Goal: Information Seeking & Learning: Check status

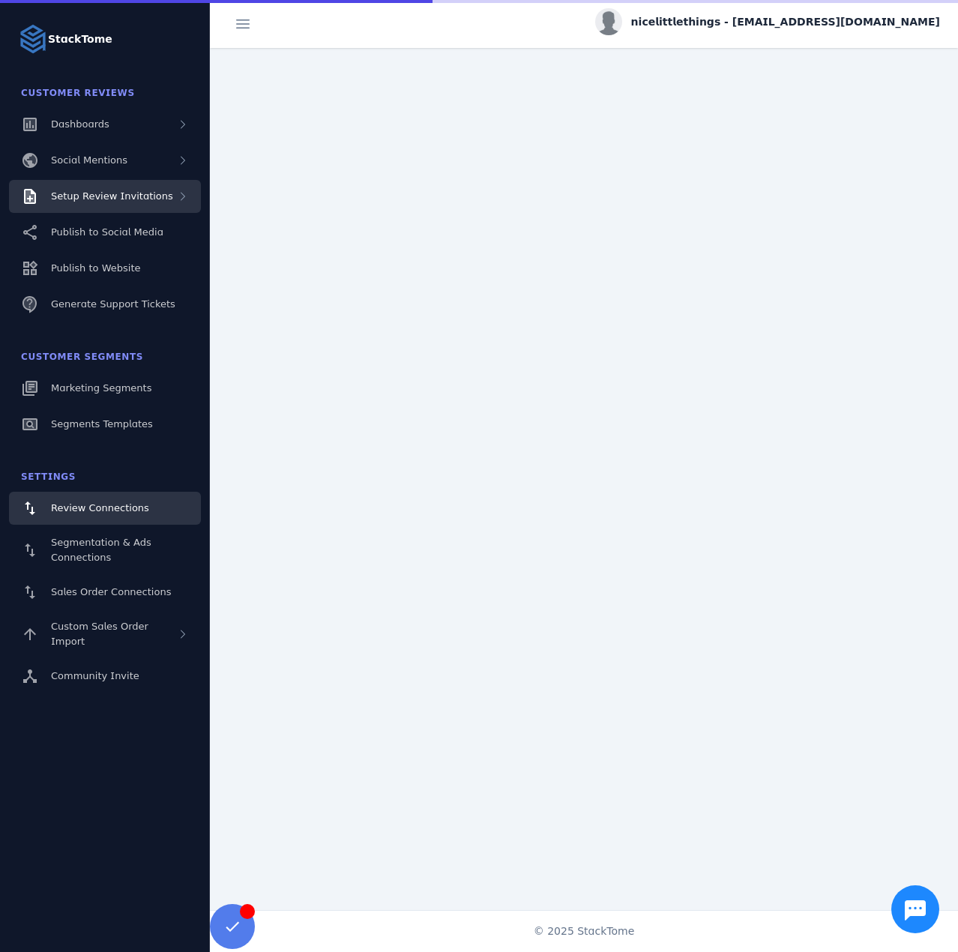
click at [148, 203] on div "Setup Review Invitations" at bounding box center [112, 196] width 122 height 15
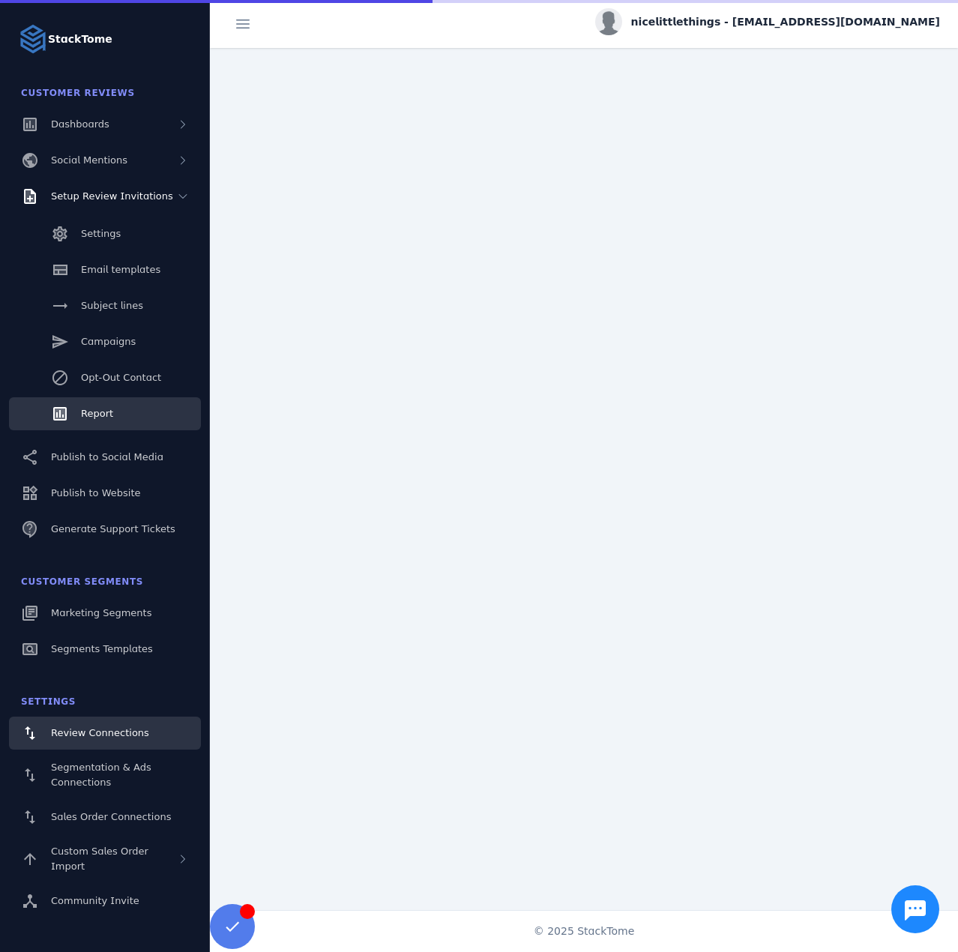
click at [101, 416] on span "Report" at bounding box center [97, 413] width 32 height 11
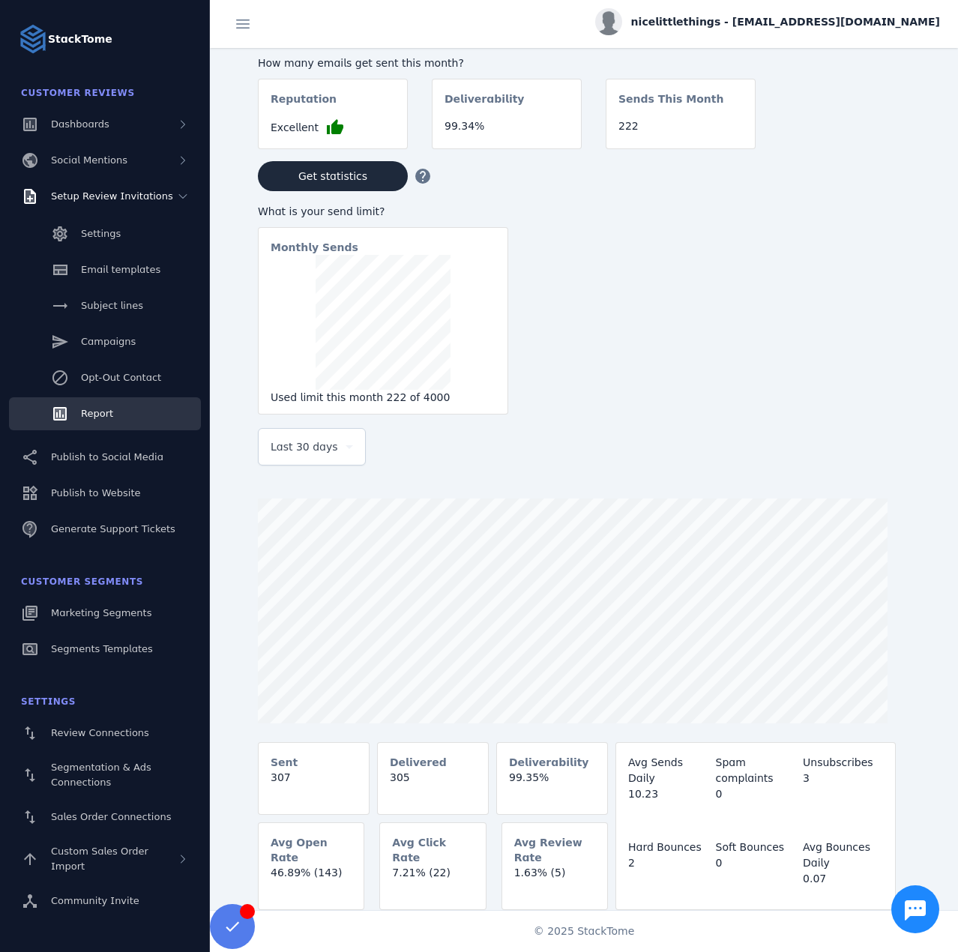
click at [300, 452] on span "Last 30 days" at bounding box center [304, 447] width 67 height 18
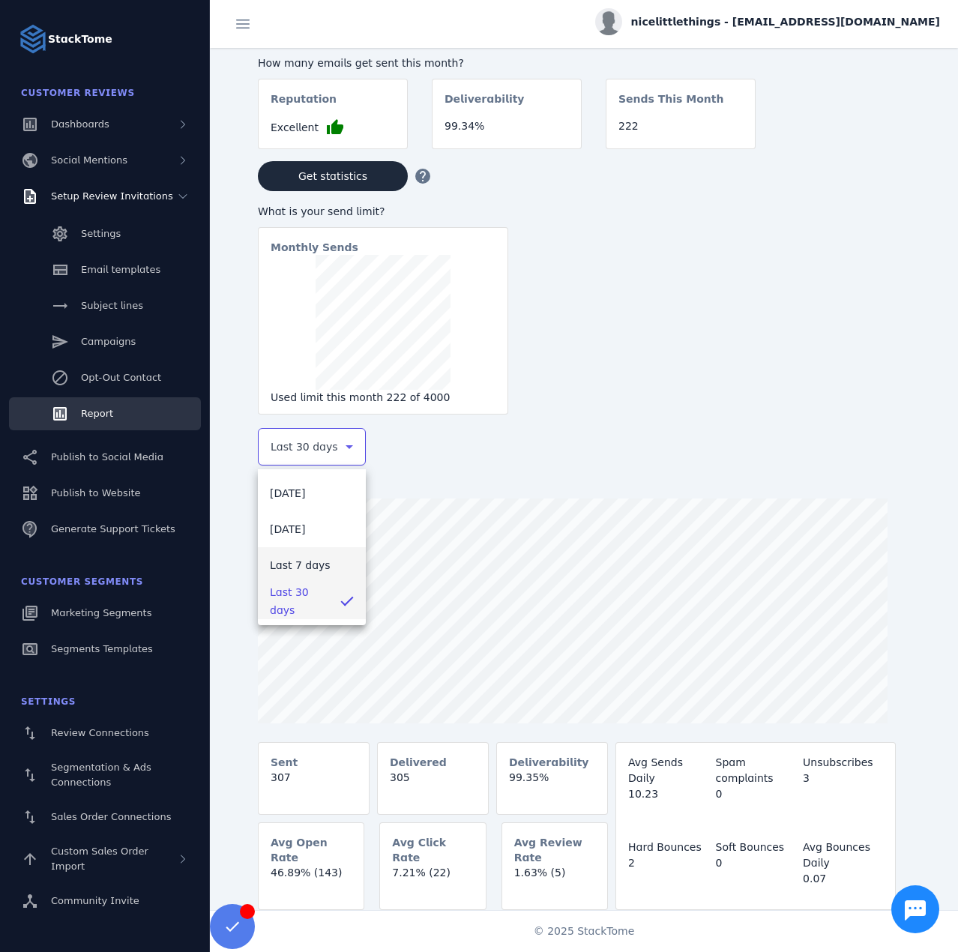
click at [288, 568] on span "Last 7 days" at bounding box center [300, 565] width 61 height 18
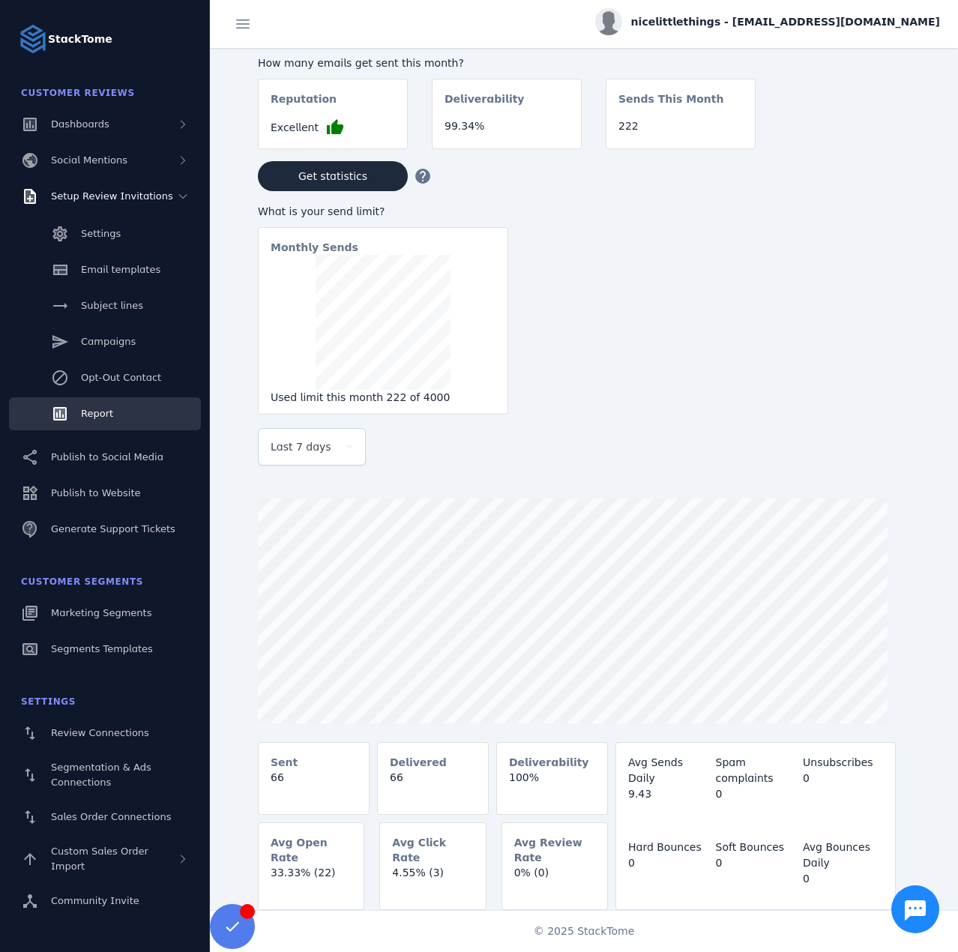
click at [810, 22] on span "nicelittlethings - [EMAIL_ADDRESS][DOMAIN_NAME]" at bounding box center [785, 22] width 309 height 16
click at [884, 154] on button "Sign out" at bounding box center [886, 145] width 108 height 36
